Goal: Task Accomplishment & Management: Manage account settings

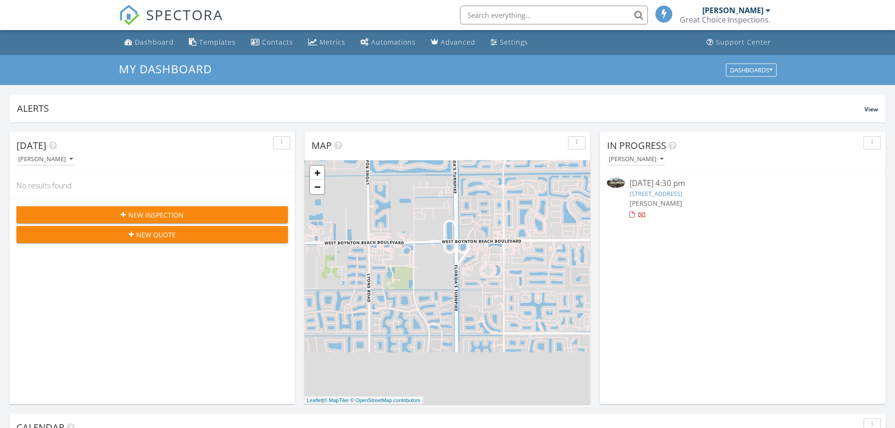
scroll to position [5, 5]
click at [662, 195] on link "6805 NW 29th Ave, Fort Lauderdale, FL 33309" at bounding box center [655, 193] width 53 height 8
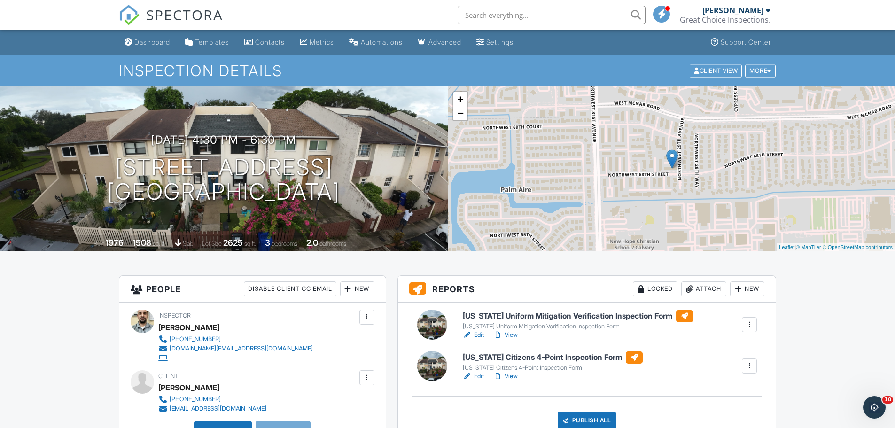
click at [501, 375] on div at bounding box center [497, 375] width 9 height 9
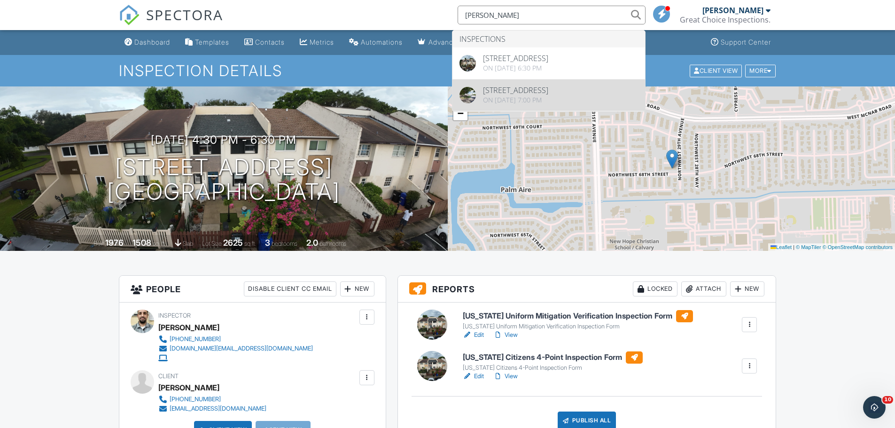
type input "alex"
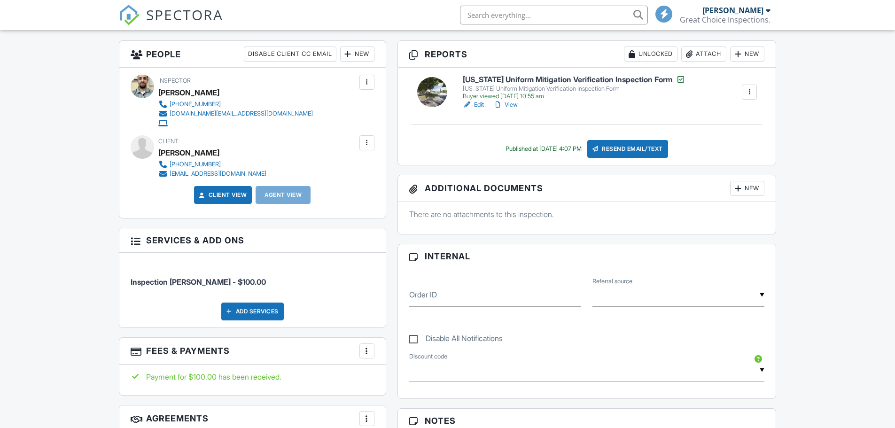
click at [477, 103] on link "Edit" at bounding box center [473, 104] width 21 height 9
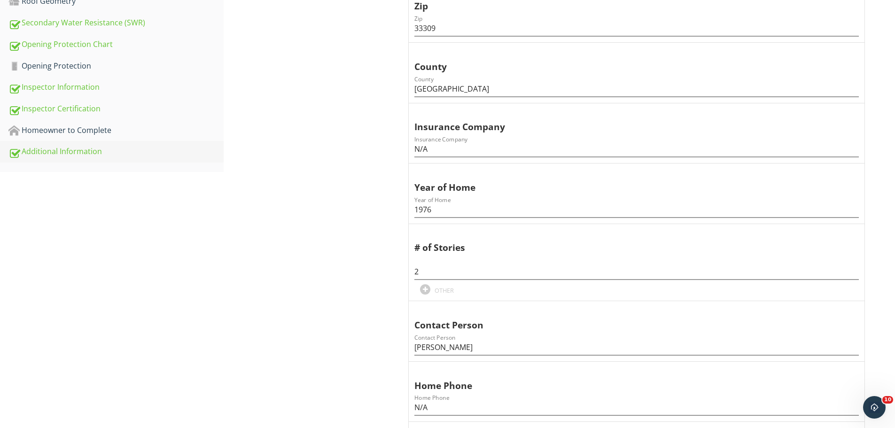
click at [83, 146] on div "Additional Information" at bounding box center [115, 152] width 215 height 12
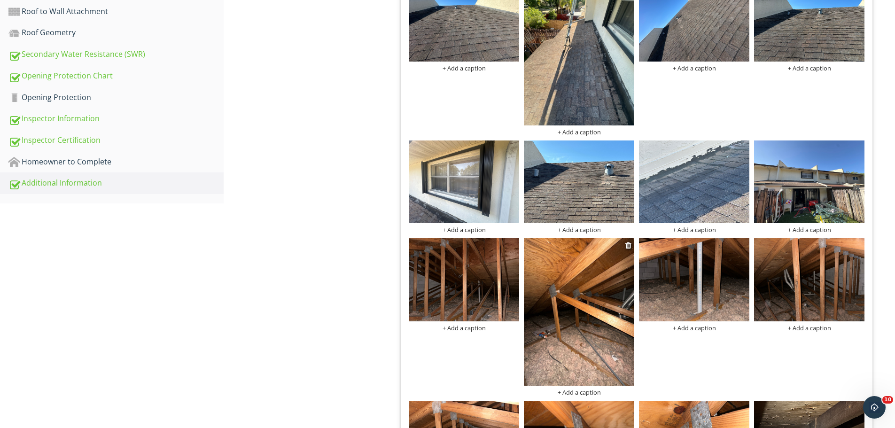
scroll to position [527, 0]
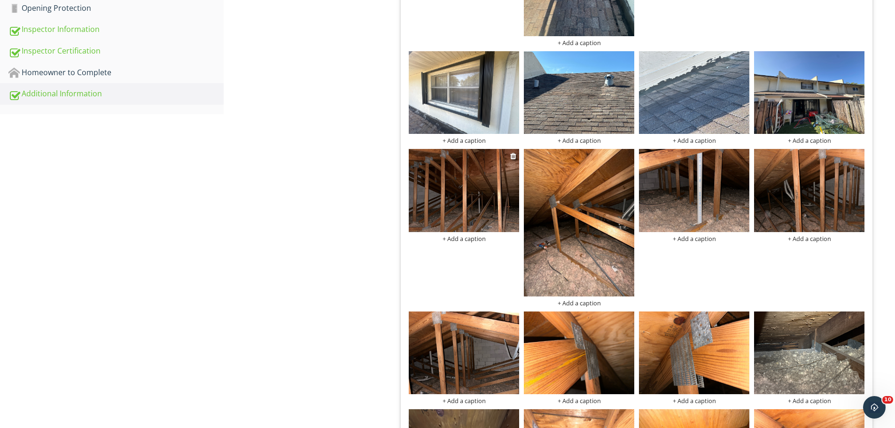
click at [508, 162] on img at bounding box center [464, 190] width 110 height 83
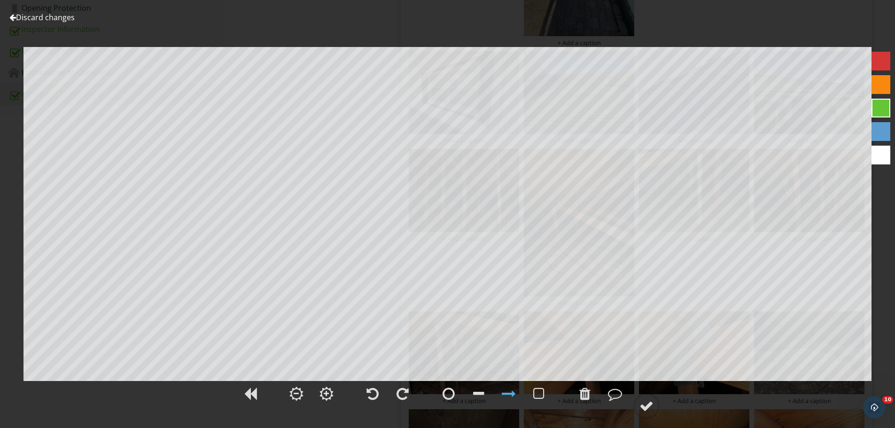
click at [54, 19] on link "Discard changes" at bounding box center [41, 17] width 65 height 10
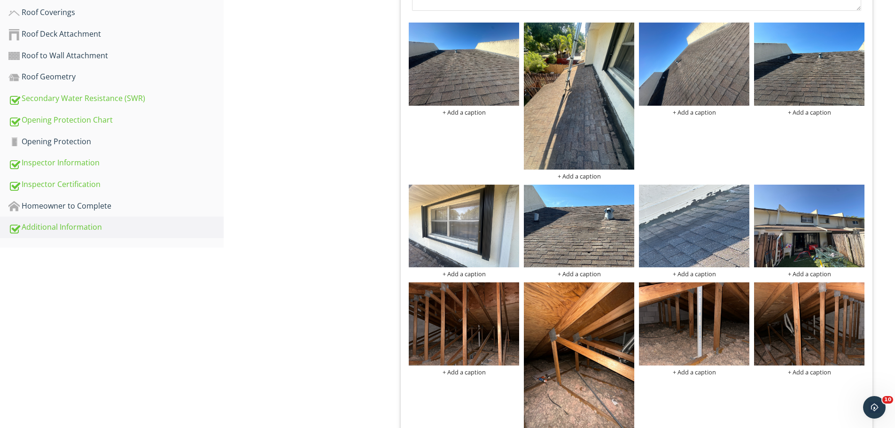
scroll to position [433, 0]
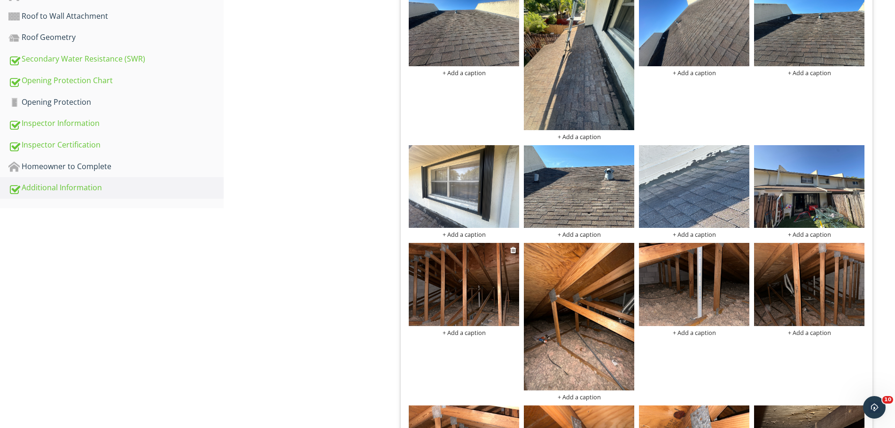
click at [463, 278] on img at bounding box center [464, 284] width 110 height 83
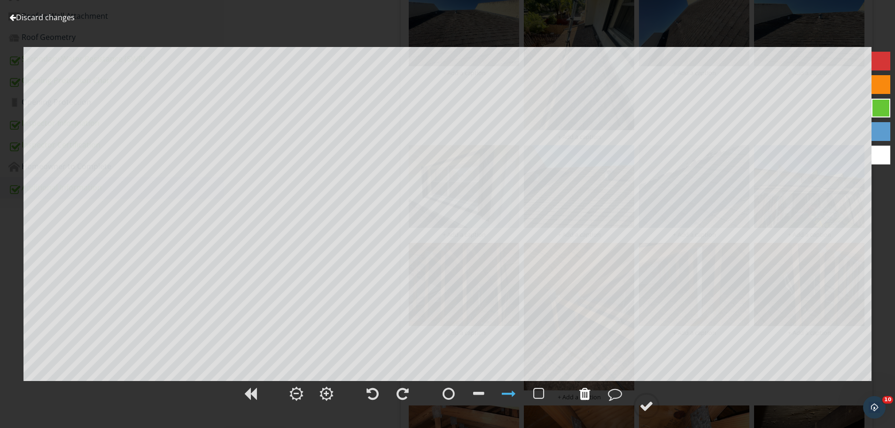
click at [580, 394] on div at bounding box center [584, 394] width 11 height 14
click at [35, 21] on link "Discard changes" at bounding box center [41, 17] width 65 height 10
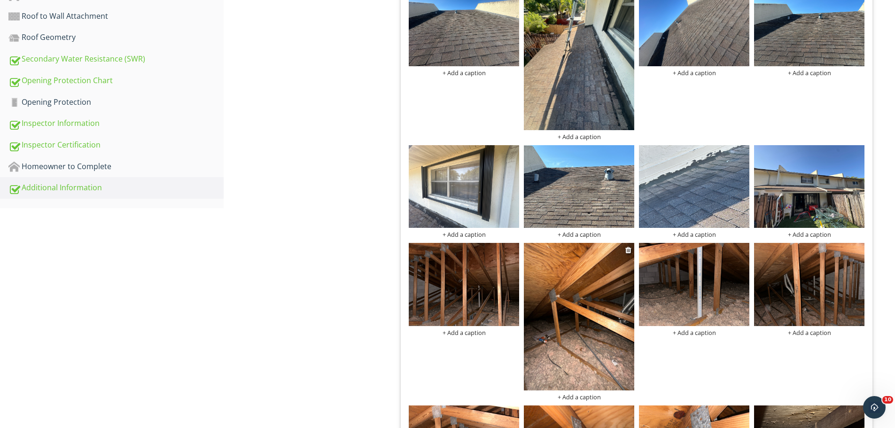
click at [579, 281] on img at bounding box center [579, 316] width 110 height 147
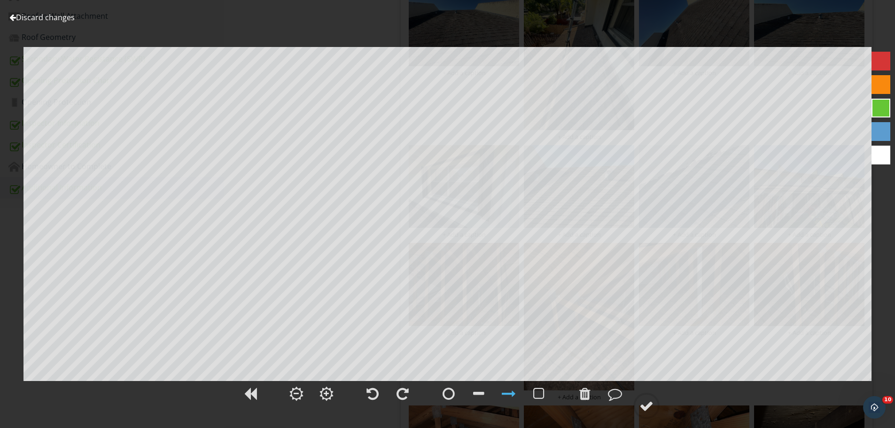
click at [31, 13] on link "Discard changes" at bounding box center [41, 17] width 65 height 10
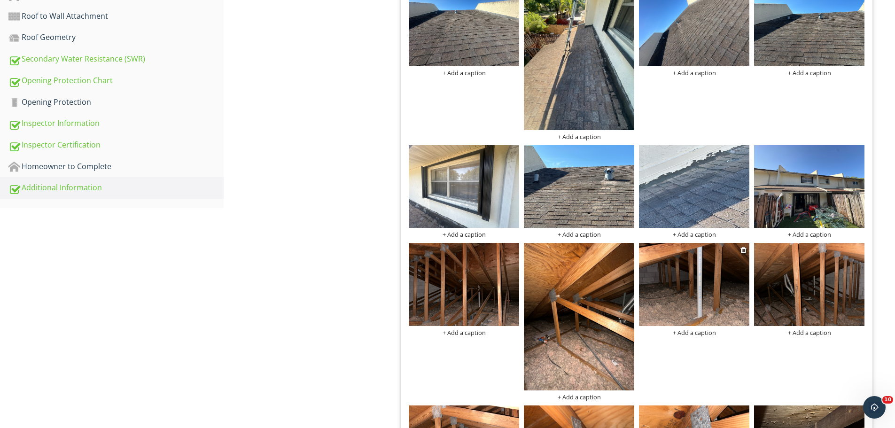
click at [711, 277] on img at bounding box center [694, 284] width 110 height 83
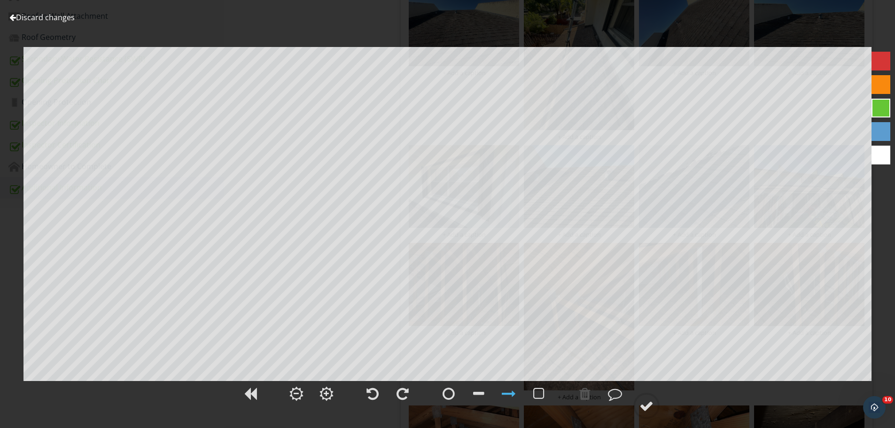
click at [47, 14] on link "Discard changes" at bounding box center [41, 17] width 65 height 10
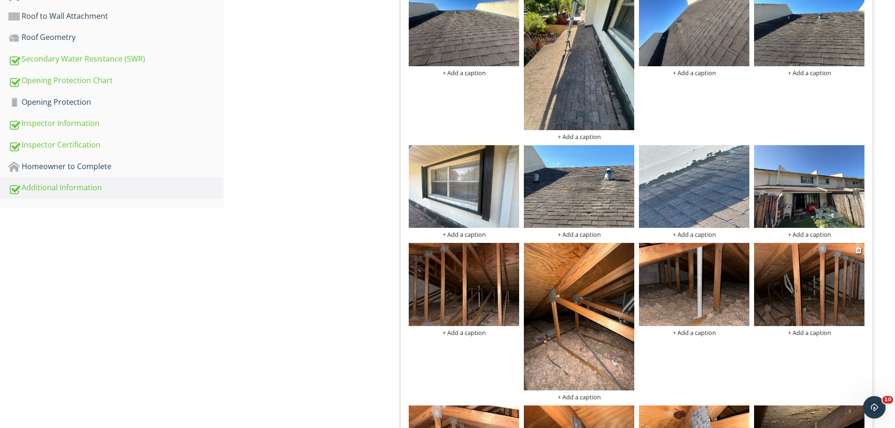
click at [807, 259] on img at bounding box center [809, 284] width 110 height 83
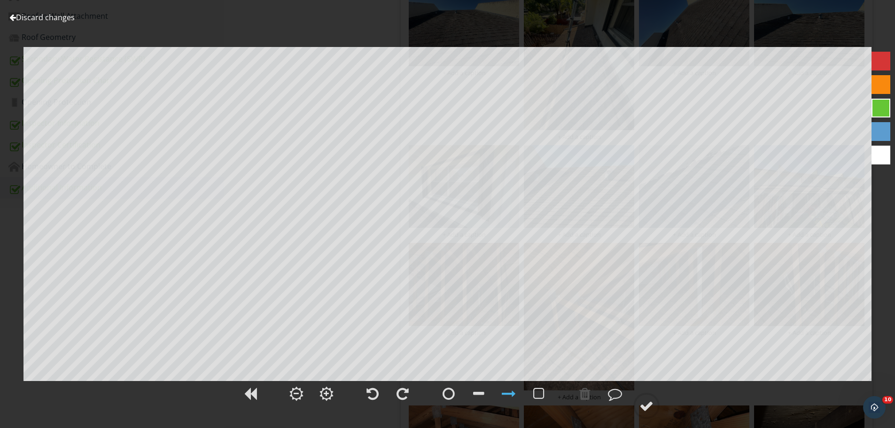
click at [67, 13] on link "Discard changes" at bounding box center [41, 17] width 65 height 10
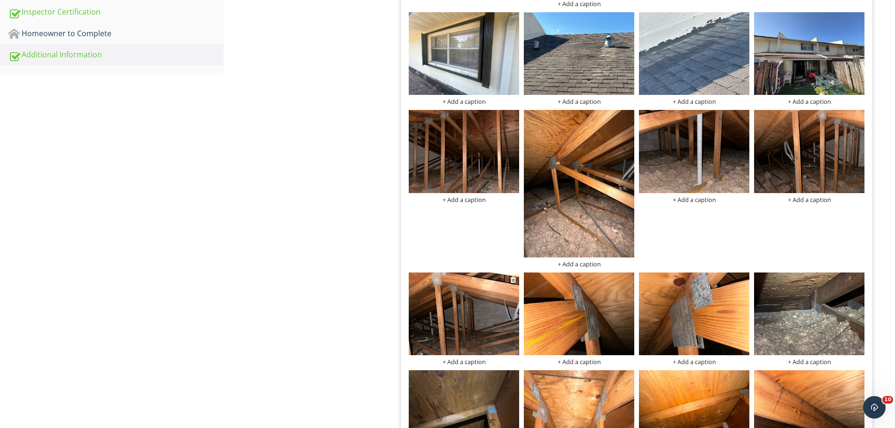
scroll to position [574, 0]
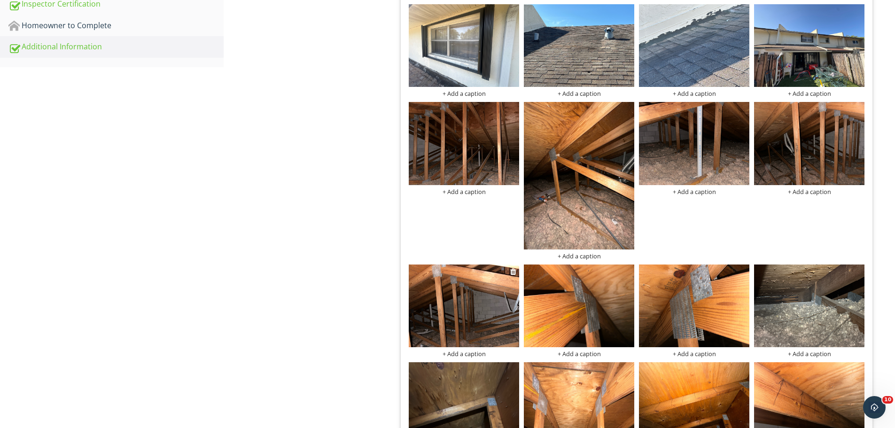
click at [450, 286] on img at bounding box center [464, 305] width 110 height 83
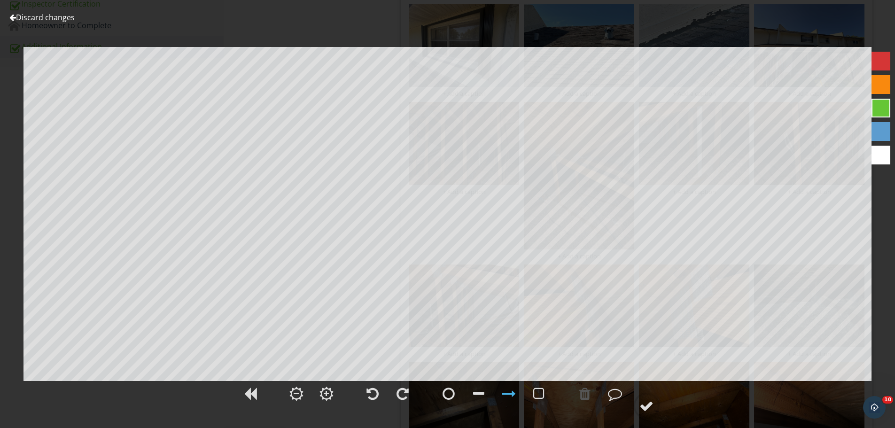
click at [40, 17] on link "Discard changes" at bounding box center [41, 17] width 65 height 10
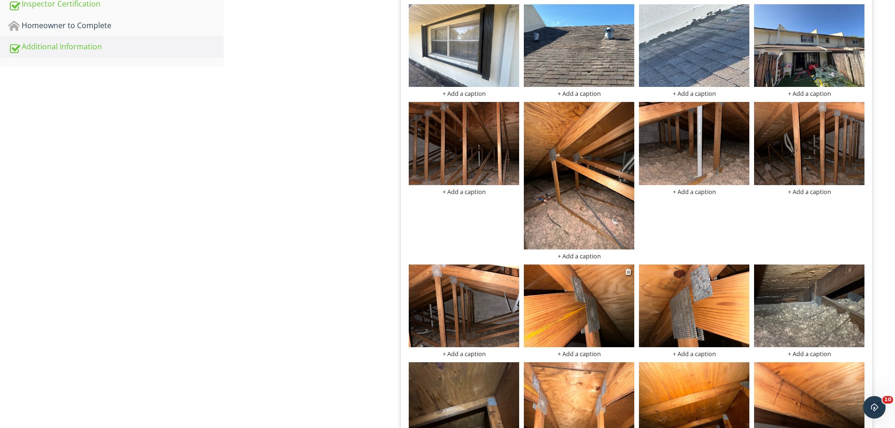
click at [570, 293] on img at bounding box center [579, 305] width 110 height 83
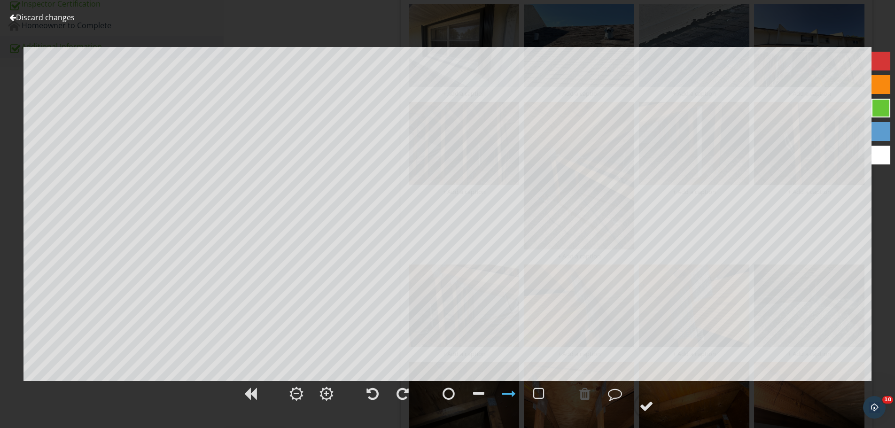
click at [57, 10] on div "Discard changes Add Location" at bounding box center [447, 214] width 895 height 428
click at [53, 18] on link "Discard changes" at bounding box center [41, 17] width 65 height 10
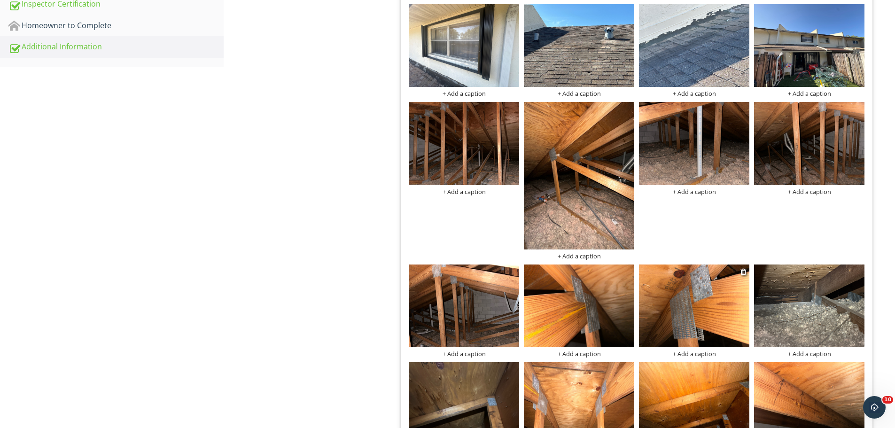
click at [704, 274] on img at bounding box center [694, 305] width 110 height 83
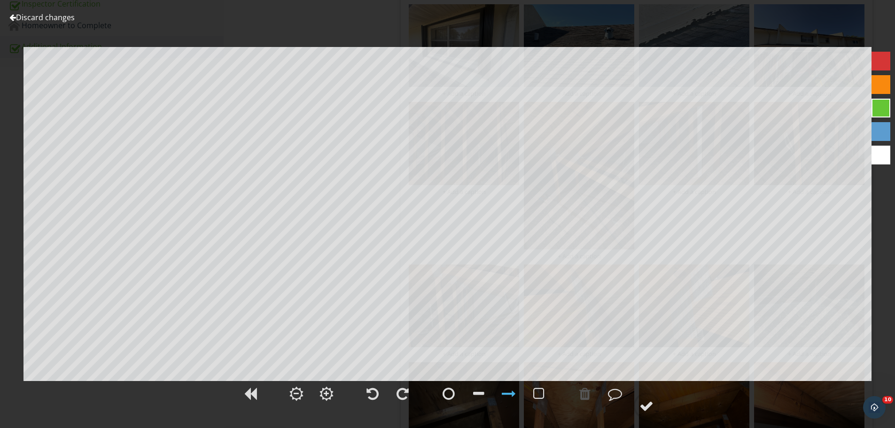
click at [49, 20] on link "Discard changes" at bounding box center [41, 17] width 65 height 10
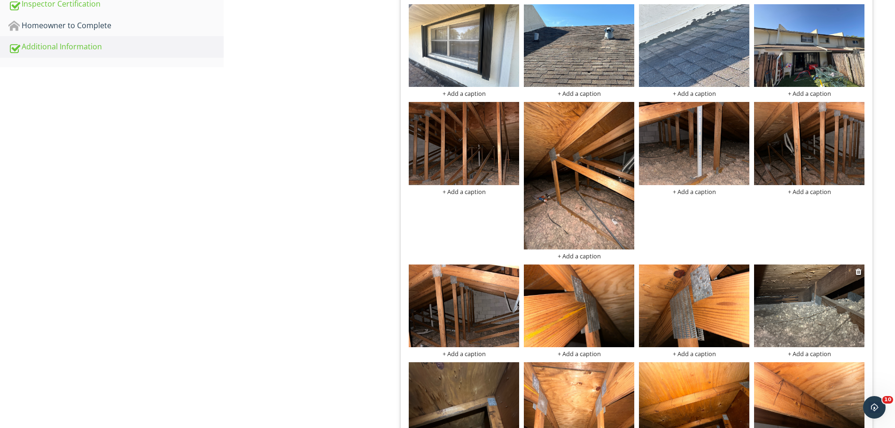
click at [794, 284] on img at bounding box center [809, 305] width 110 height 83
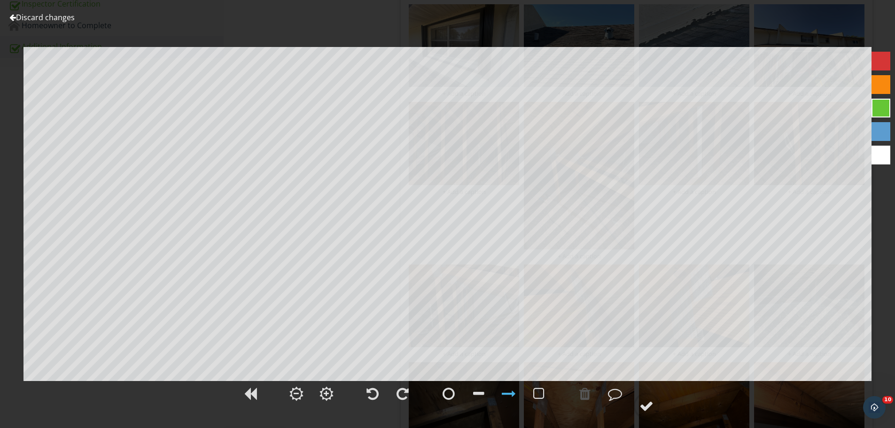
click at [50, 39] on div "Discard changes Add Location" at bounding box center [447, 214] width 895 height 428
click at [51, 19] on link "Discard changes" at bounding box center [41, 17] width 65 height 10
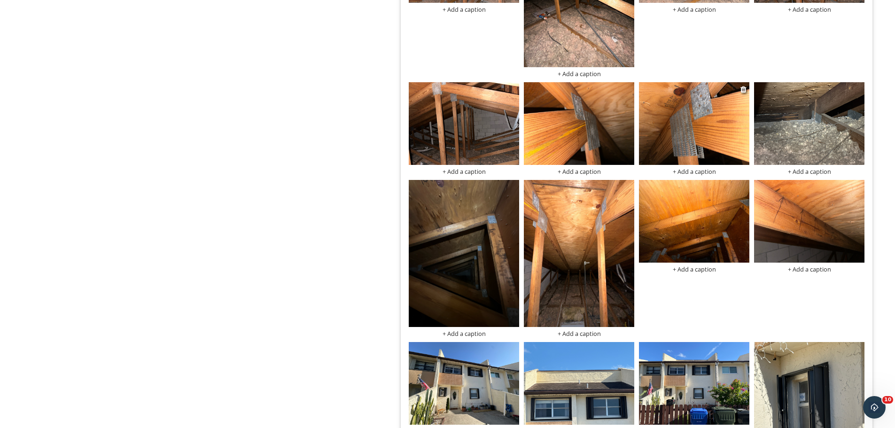
scroll to position [762, 0]
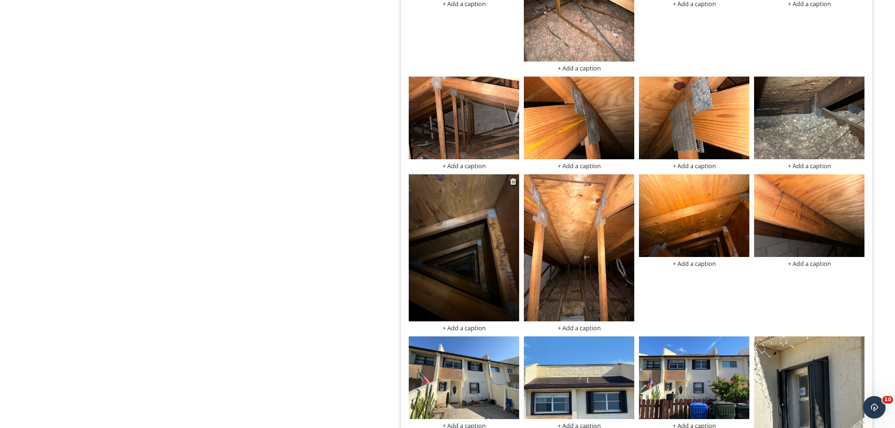
click at [482, 226] on img at bounding box center [464, 247] width 110 height 147
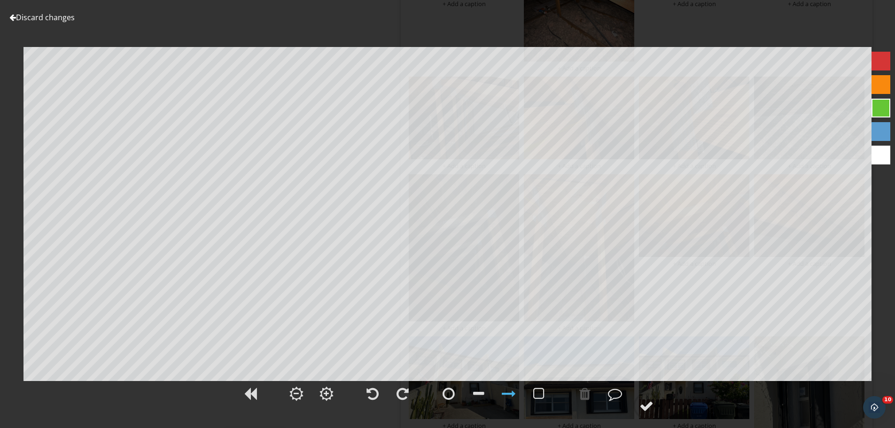
click at [68, 22] on link "Discard changes" at bounding box center [41, 17] width 65 height 10
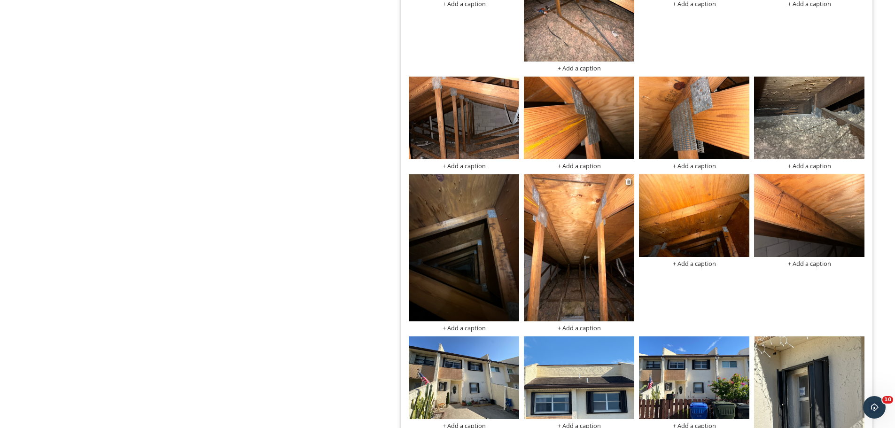
click at [546, 232] on img at bounding box center [579, 247] width 110 height 147
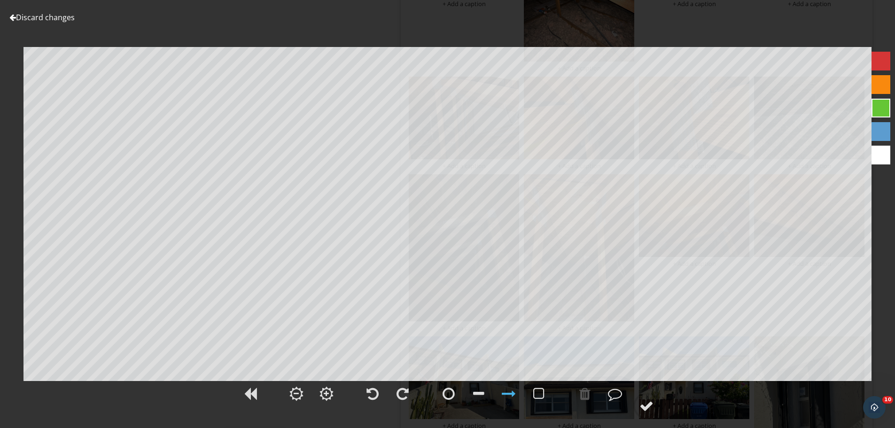
click at [52, 15] on link "Discard changes" at bounding box center [41, 17] width 65 height 10
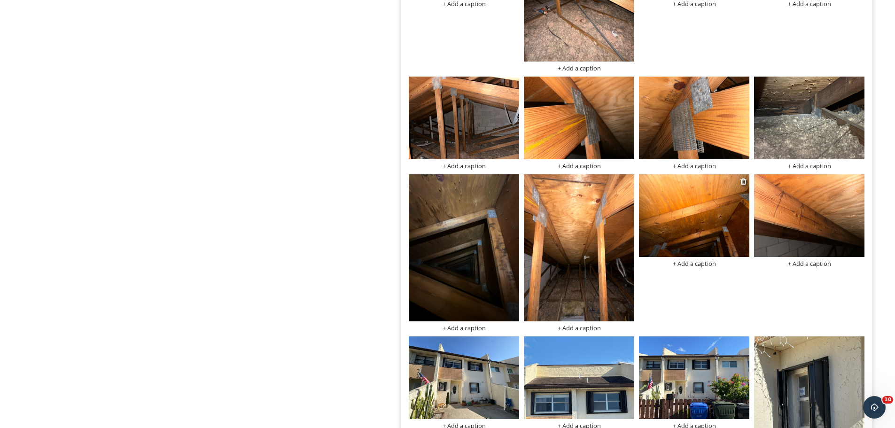
click at [684, 203] on img at bounding box center [694, 215] width 110 height 83
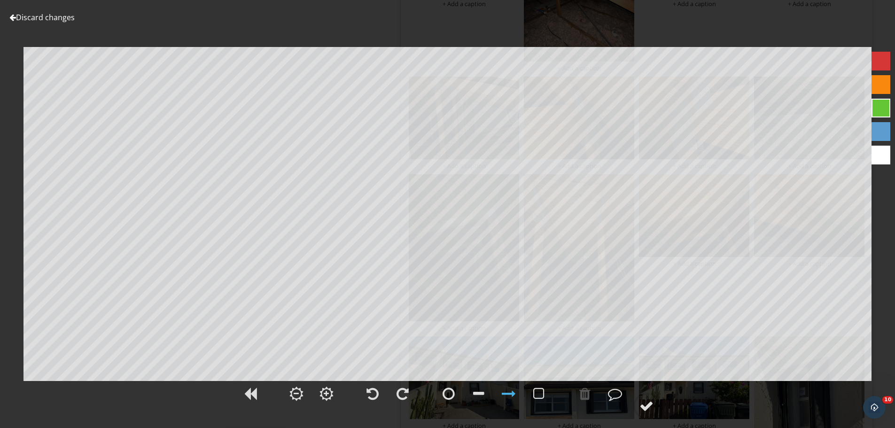
click at [28, 12] on div "Discard changes" at bounding box center [41, 17] width 65 height 11
click at [52, 24] on div "Discard changes Add Location" at bounding box center [447, 214] width 895 height 428
click at [61, 19] on link "Discard changes" at bounding box center [41, 17] width 65 height 10
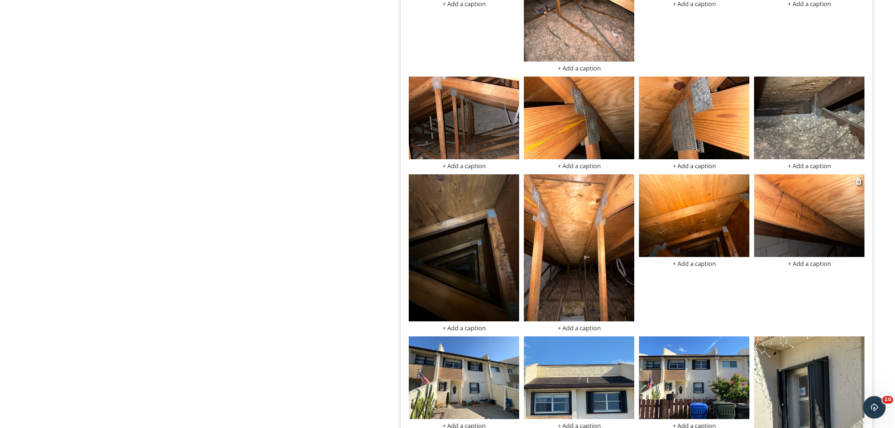
click at [809, 178] on img at bounding box center [809, 215] width 110 height 83
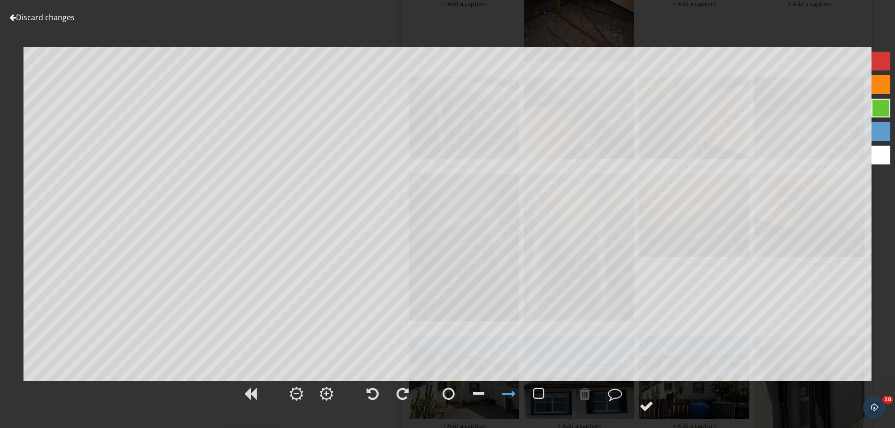
drag, startPoint x: 48, startPoint y: 17, endPoint x: 9, endPoint y: 22, distance: 39.3
click at [47, 17] on link "Discard changes" at bounding box center [41, 17] width 65 height 10
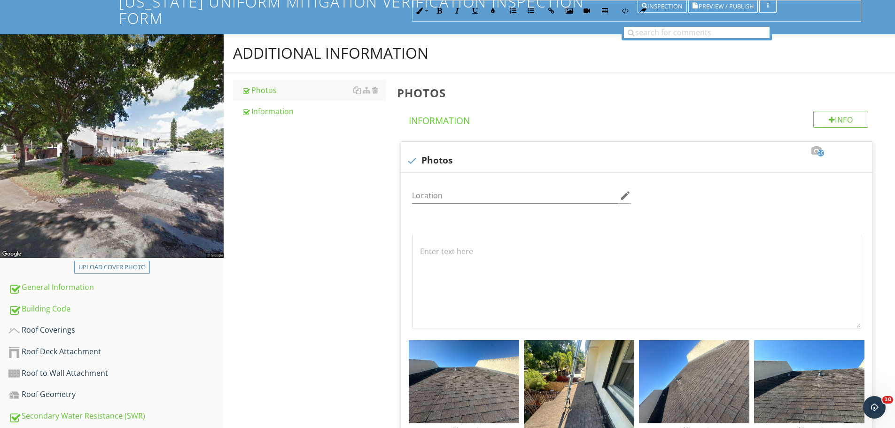
scroll to position [0, 0]
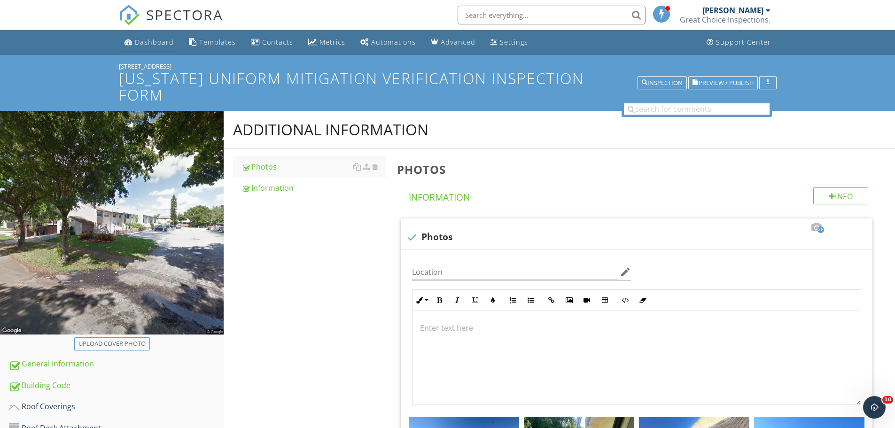
click at [164, 43] on div "Dashboard" at bounding box center [154, 42] width 39 height 9
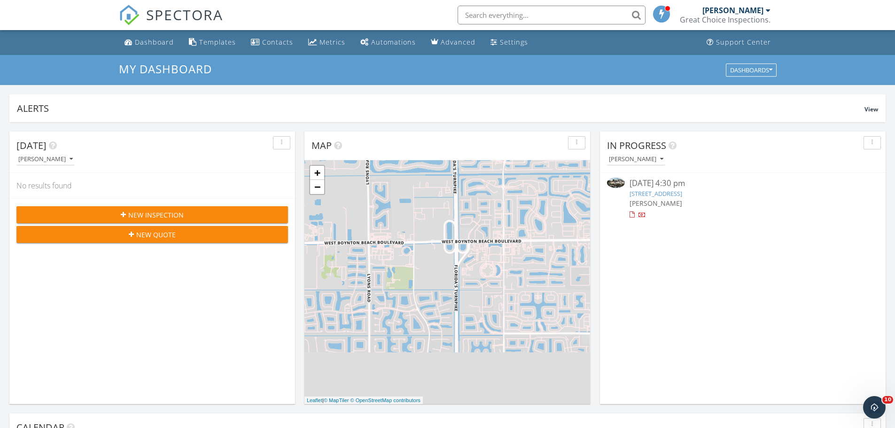
click at [682, 192] on link "[STREET_ADDRESS]" at bounding box center [655, 193] width 53 height 8
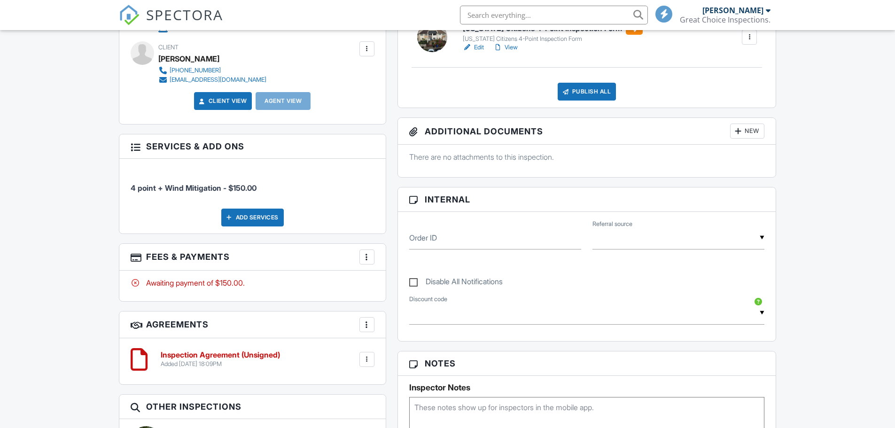
scroll to position [329, 0]
click at [364, 256] on div at bounding box center [366, 256] width 9 height 9
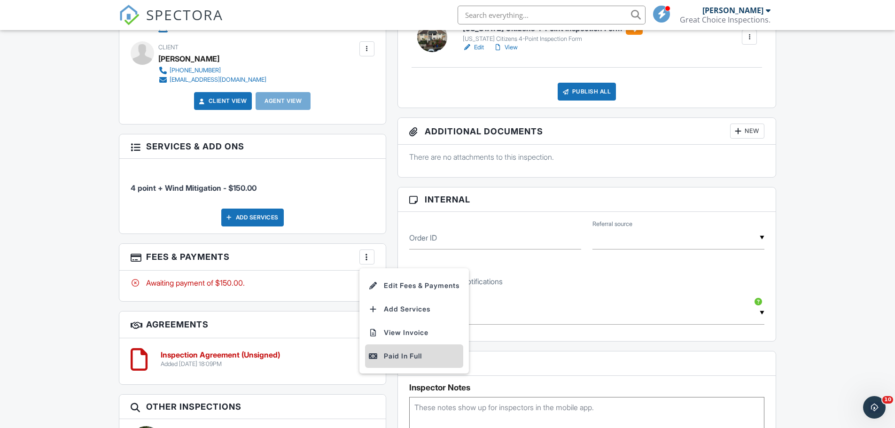
click at [432, 356] on div "Paid In Full" at bounding box center [414, 355] width 91 height 11
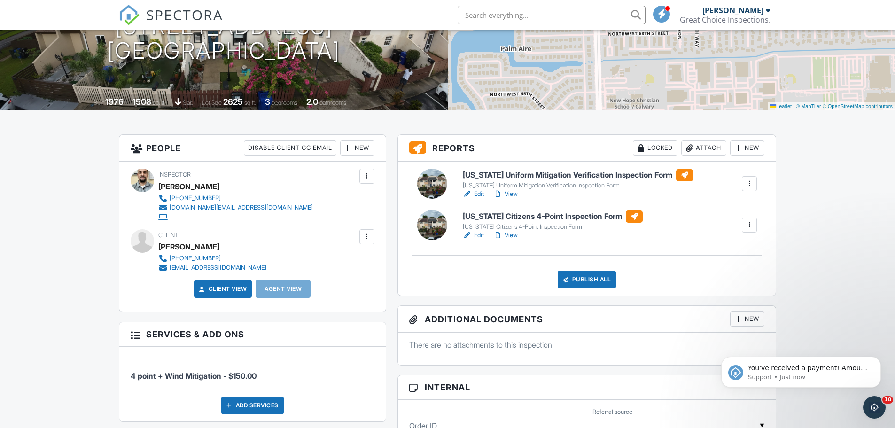
click at [482, 231] on link "Edit" at bounding box center [473, 235] width 21 height 9
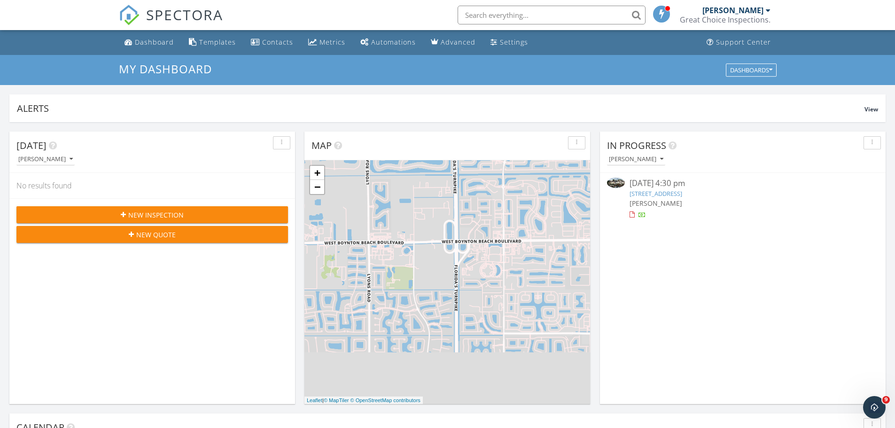
click at [659, 196] on link "[STREET_ADDRESS]" at bounding box center [655, 193] width 53 height 8
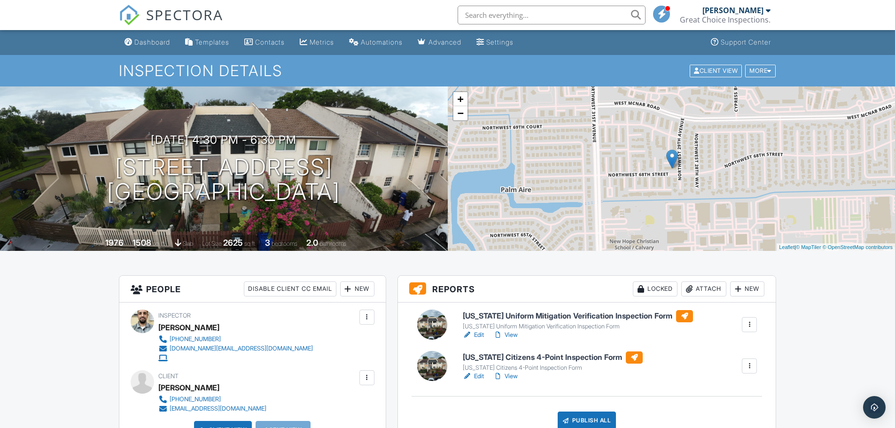
click at [505, 332] on link "View" at bounding box center [505, 334] width 24 height 9
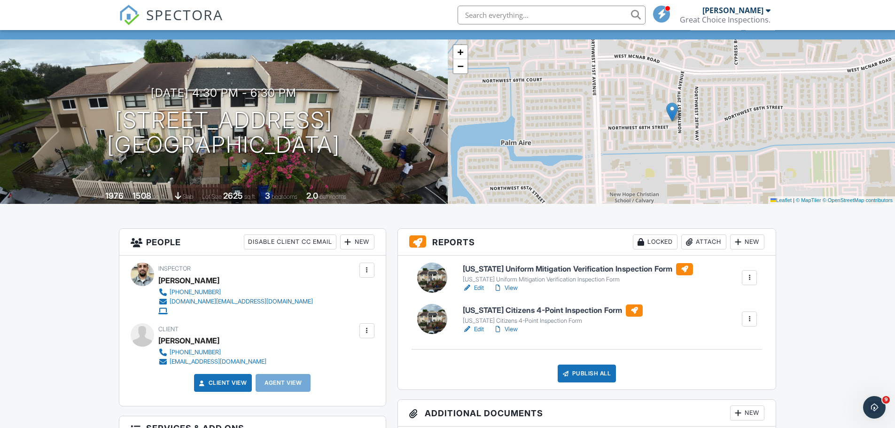
click at [500, 331] on div at bounding box center [497, 329] width 9 height 9
click at [473, 329] on link "Edit" at bounding box center [473, 329] width 21 height 9
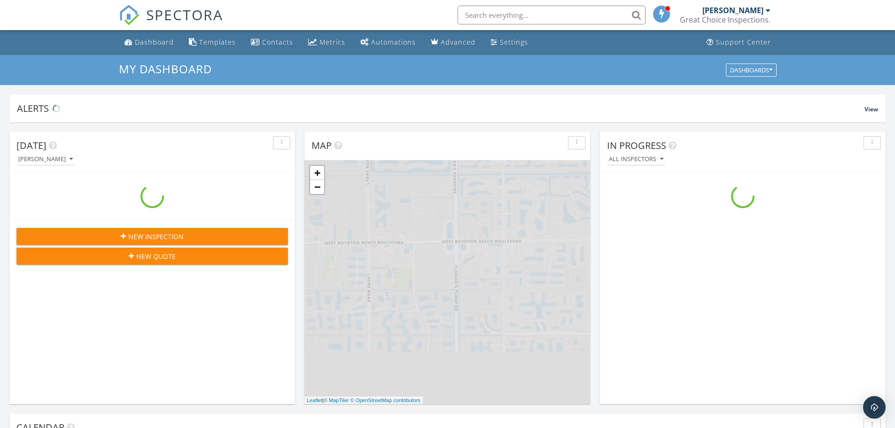
scroll to position [869, 909]
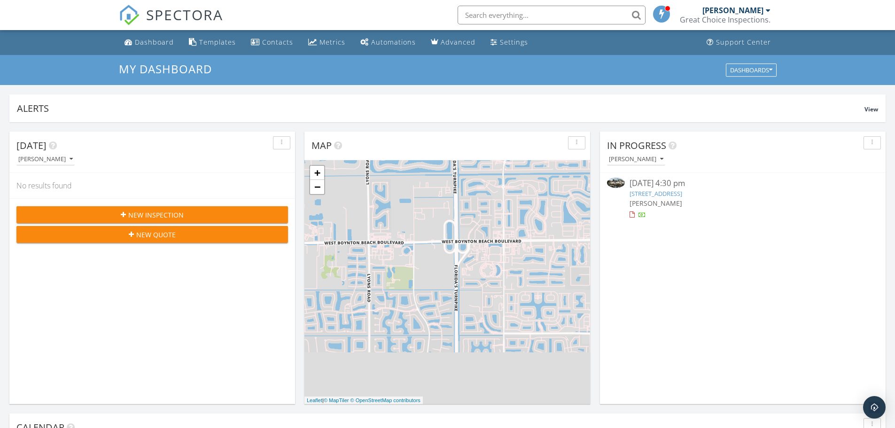
click at [667, 191] on link "[STREET_ADDRESS]" at bounding box center [655, 193] width 53 height 8
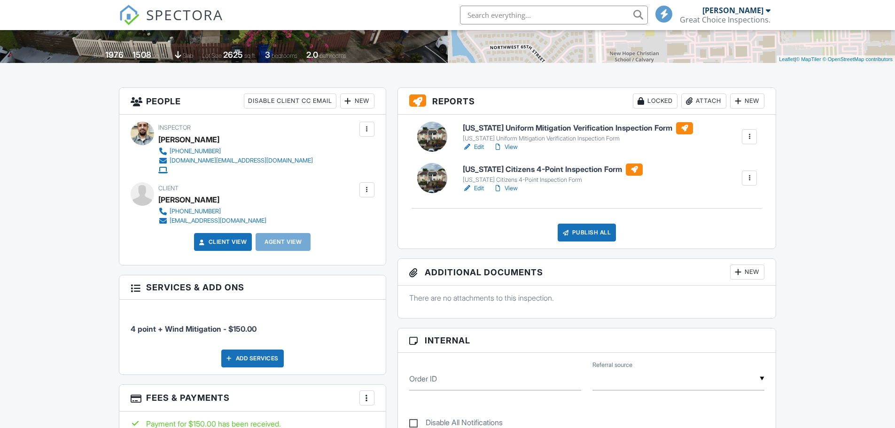
scroll to position [188, 0]
click at [510, 186] on link "View" at bounding box center [505, 188] width 24 height 9
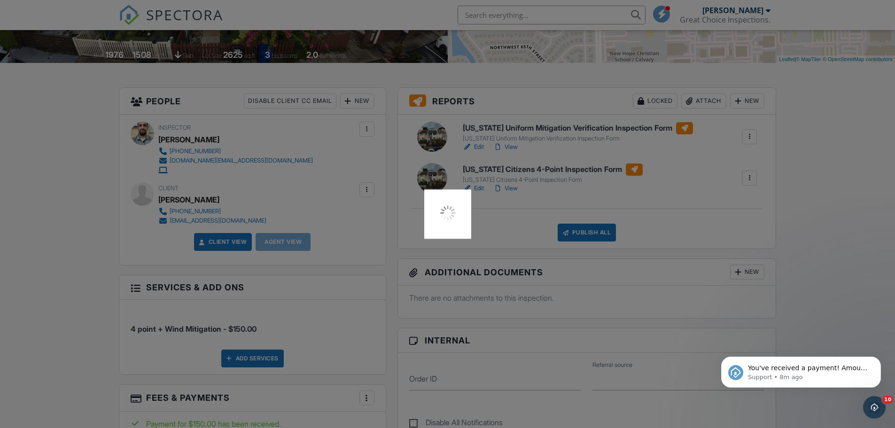
scroll to position [0, 0]
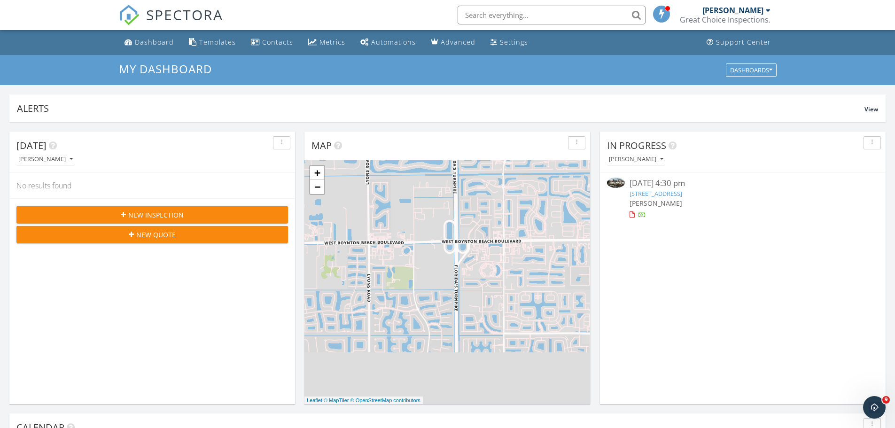
click at [682, 195] on link "6805 NW 29th Ave, Fort Lauderdale, FL 33309" at bounding box center [655, 193] width 53 height 8
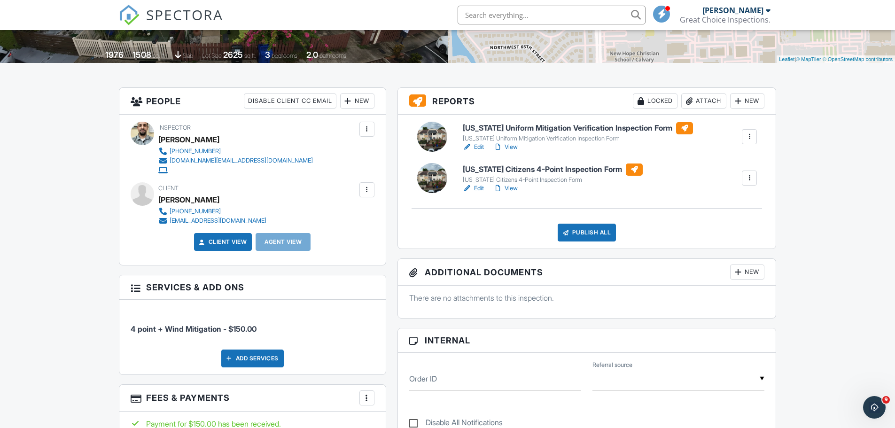
click at [479, 185] on link "Edit" at bounding box center [473, 188] width 21 height 9
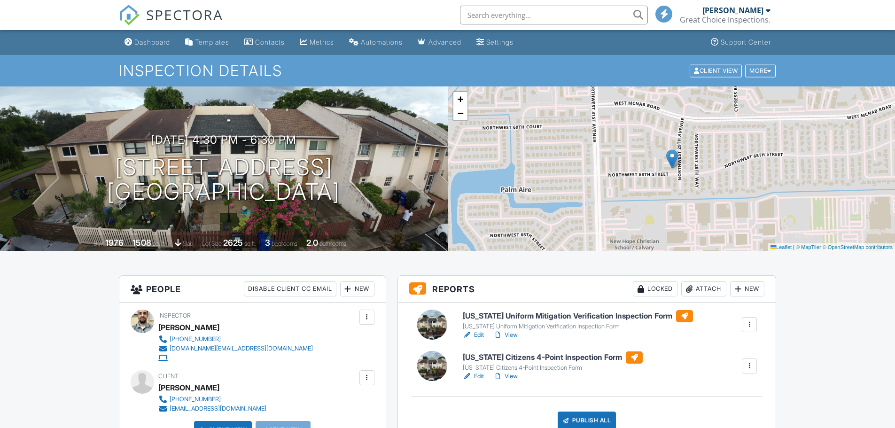
drag, startPoint x: 0, startPoint y: 0, endPoint x: 598, endPoint y: 235, distance: 642.3
click at [598, 411] on div "Publish All" at bounding box center [586, 420] width 59 height 18
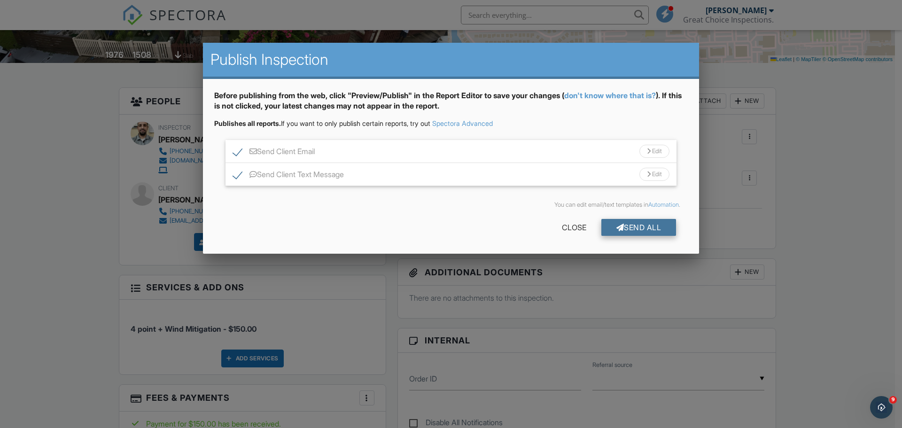
click at [663, 229] on div "Send All" at bounding box center [638, 227] width 75 height 17
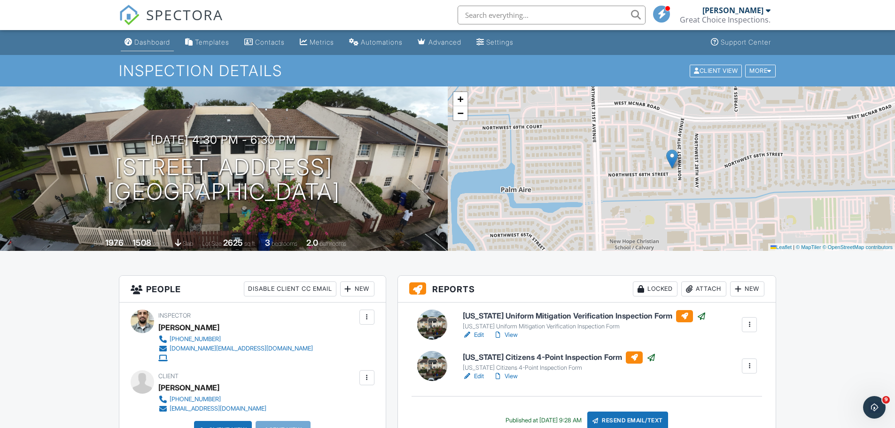
click at [160, 49] on link "Dashboard" at bounding box center [147, 42] width 53 height 17
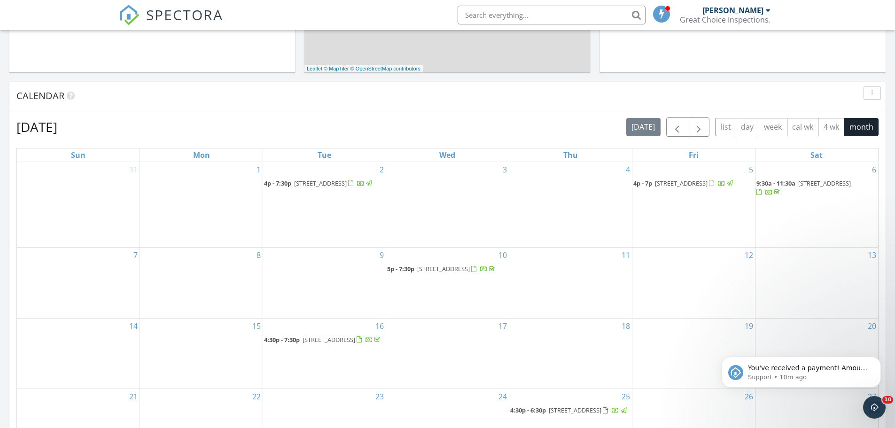
scroll to position [329, 0]
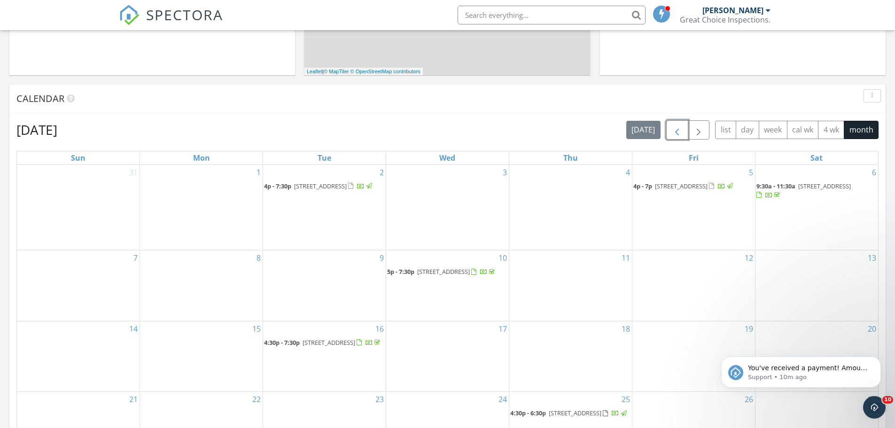
click at [678, 132] on span "button" at bounding box center [676, 129] width 11 height 11
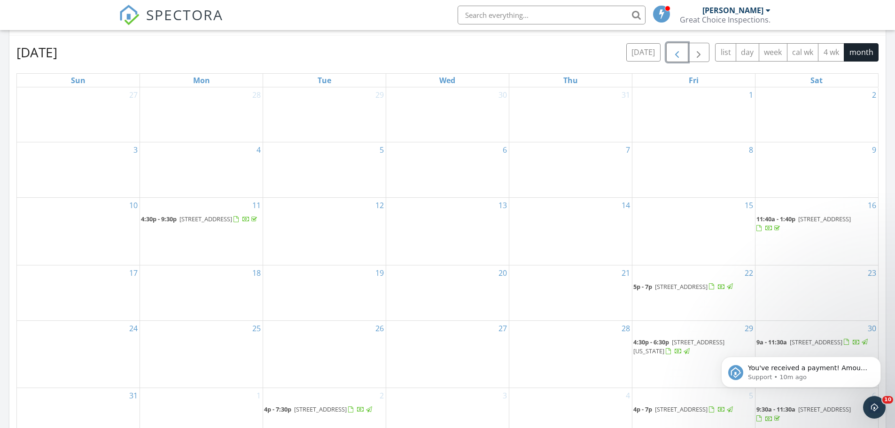
scroll to position [282, 0]
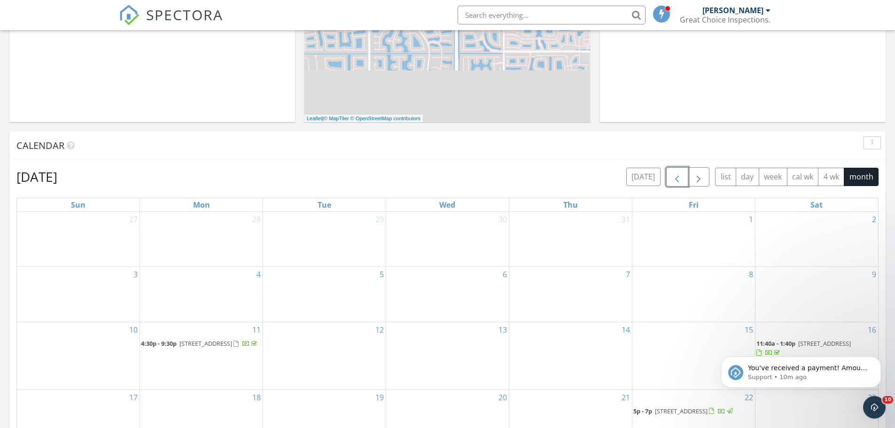
click at [677, 177] on span "button" at bounding box center [676, 176] width 11 height 11
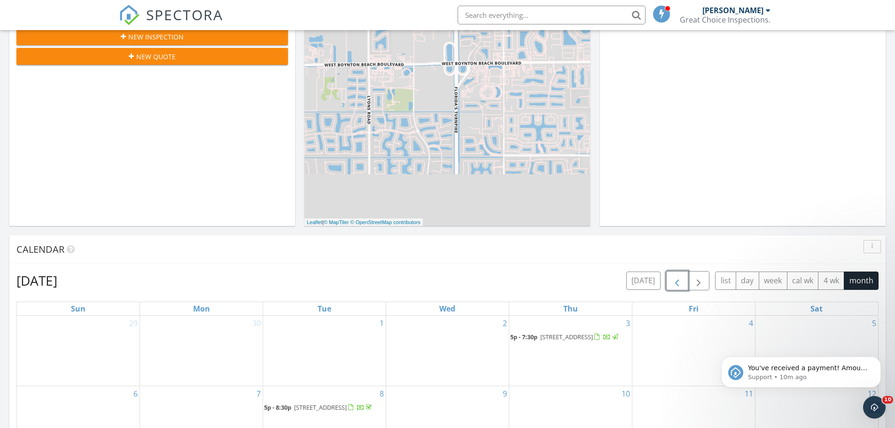
scroll to position [0, 0]
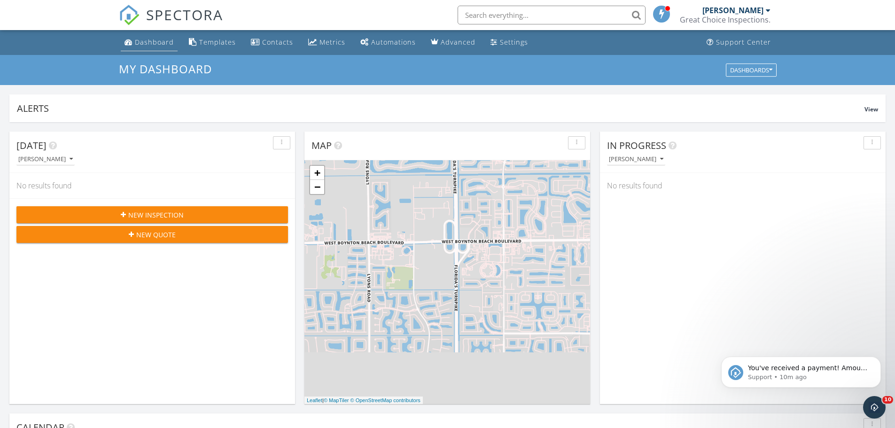
click at [137, 37] on link "Dashboard" at bounding box center [149, 42] width 57 height 17
click at [881, 358] on button "Dismiss notification" at bounding box center [878, 359] width 12 height 12
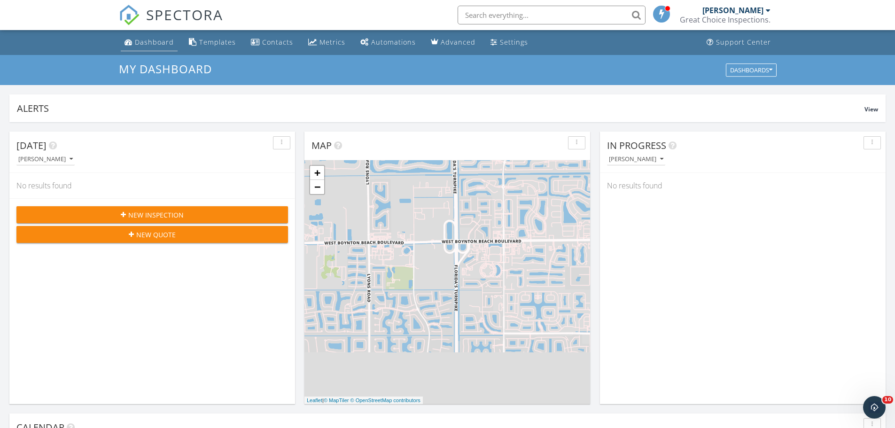
click at [142, 45] on div "Dashboard" at bounding box center [154, 42] width 39 height 9
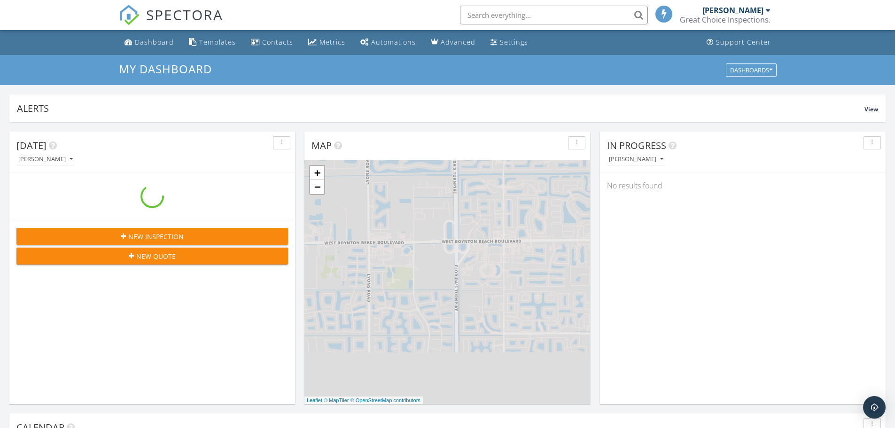
scroll to position [869, 909]
